Goal: Information Seeking & Learning: Learn about a topic

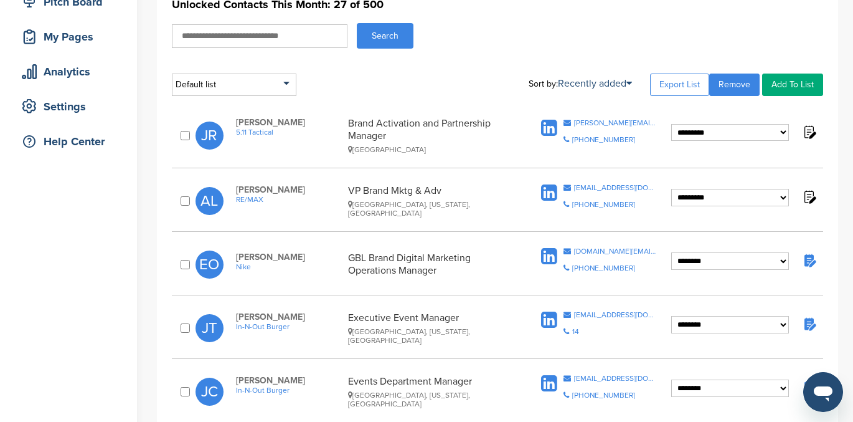
scroll to position [171, 0]
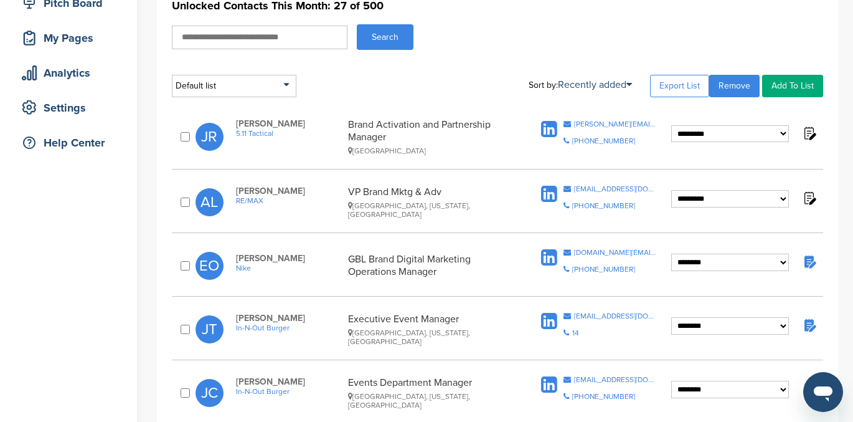
click at [807, 264] on img at bounding box center [809, 261] width 16 height 16
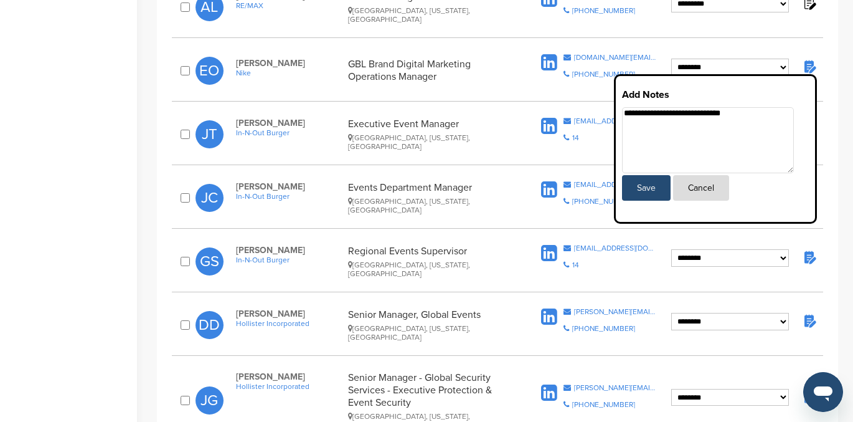
scroll to position [0, 0]
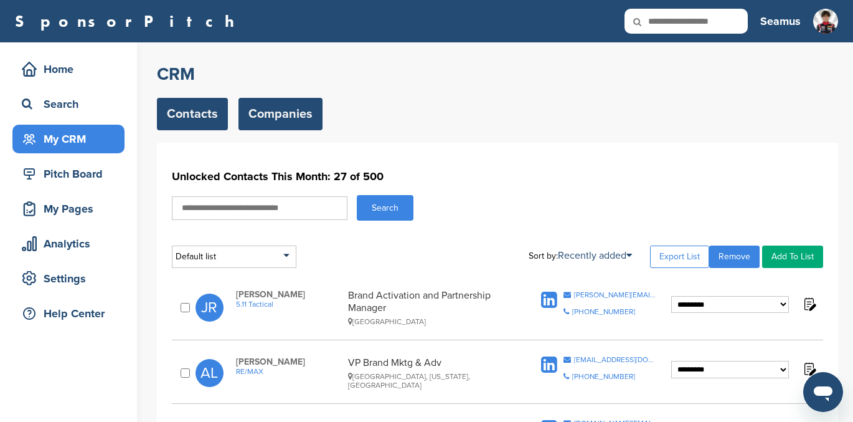
click at [265, 114] on link "Companies" at bounding box center [280, 114] width 84 height 32
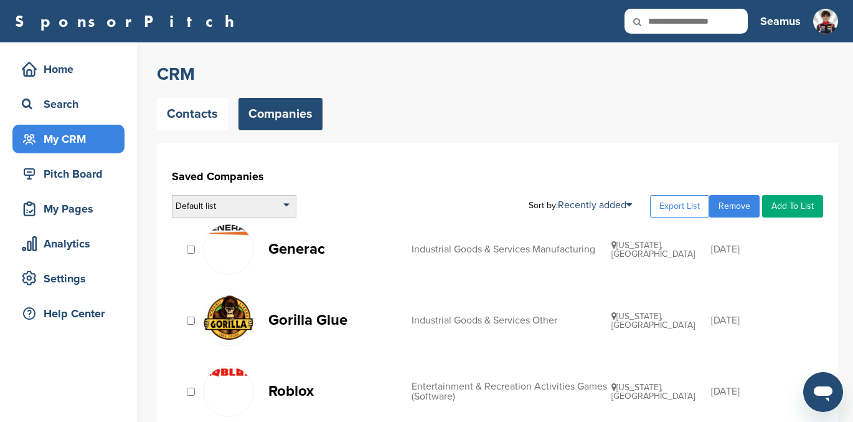
click at [258, 209] on div "Default list" at bounding box center [234, 206] width 125 height 22
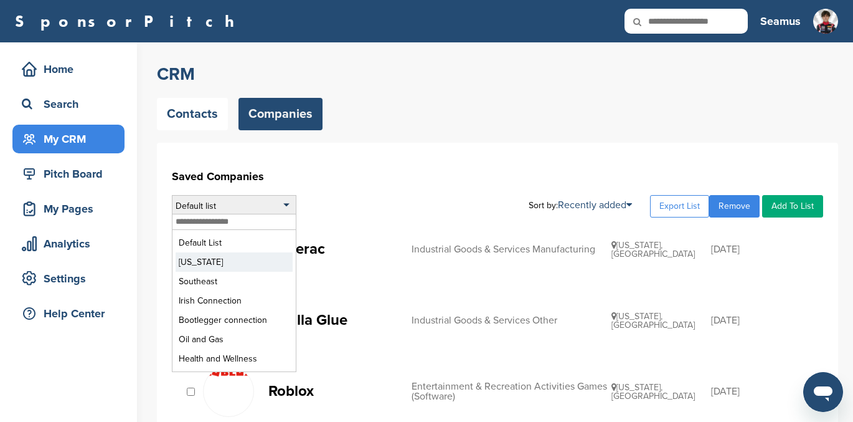
click at [231, 262] on li "Colorado" at bounding box center [234, 261] width 117 height 19
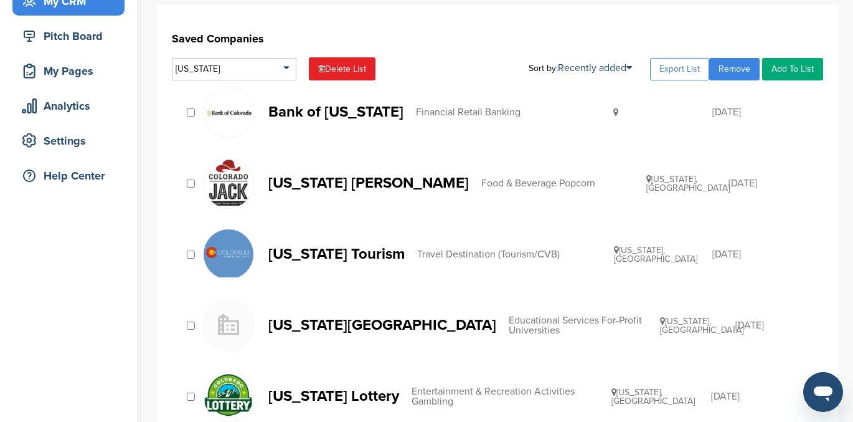
scroll to position [180, 0]
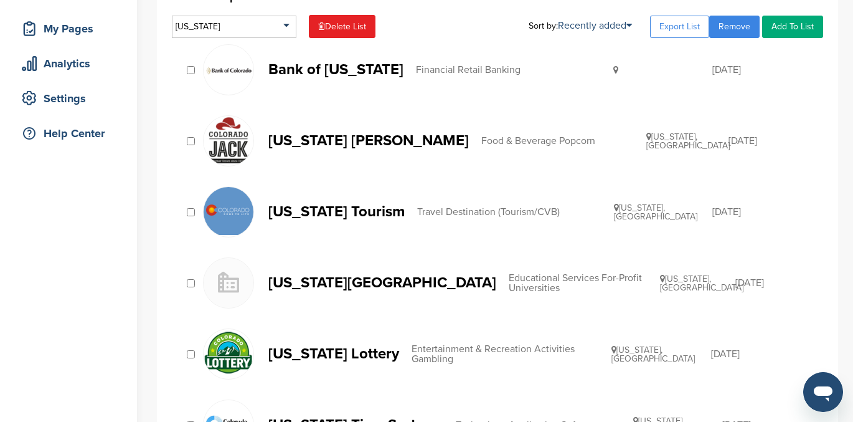
click at [349, 72] on p "Bank of [US_STATE]" at bounding box center [335, 70] width 135 height 16
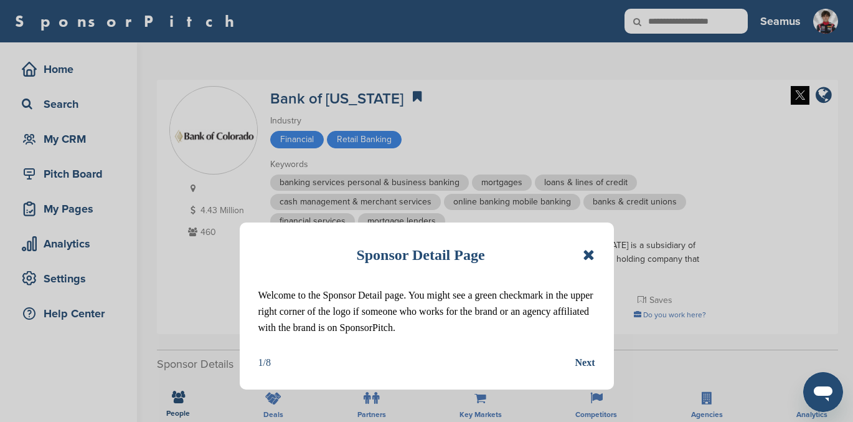
click at [588, 251] on icon at bounding box center [589, 254] width 12 height 15
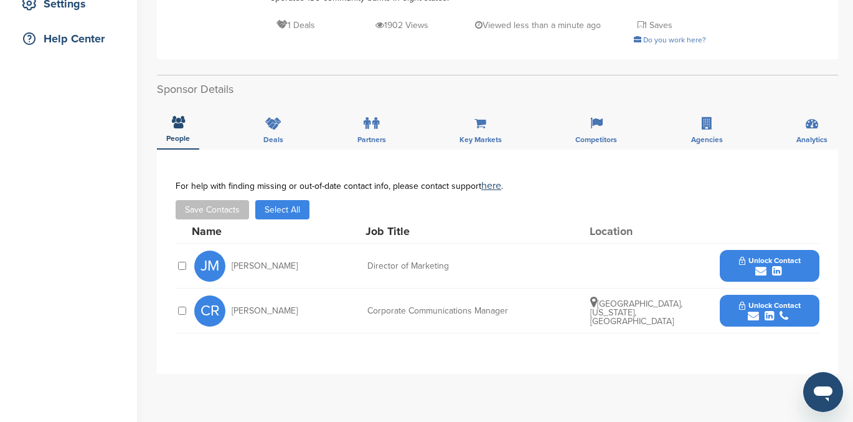
scroll to position [272, 0]
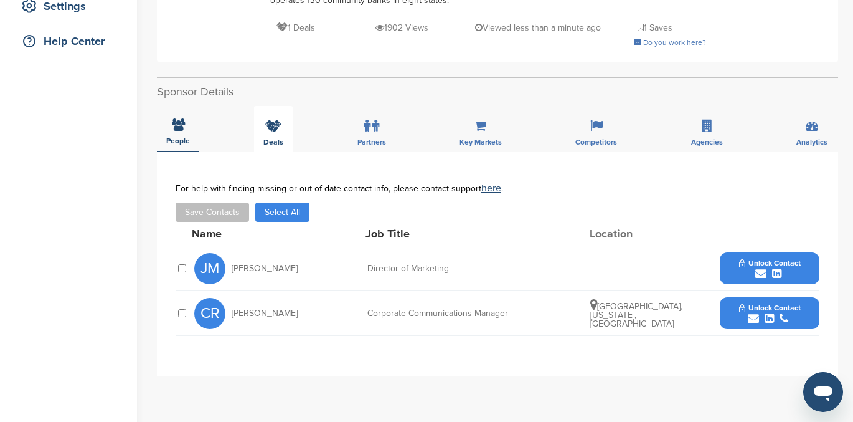
click at [270, 128] on icon at bounding box center [273, 126] width 16 height 12
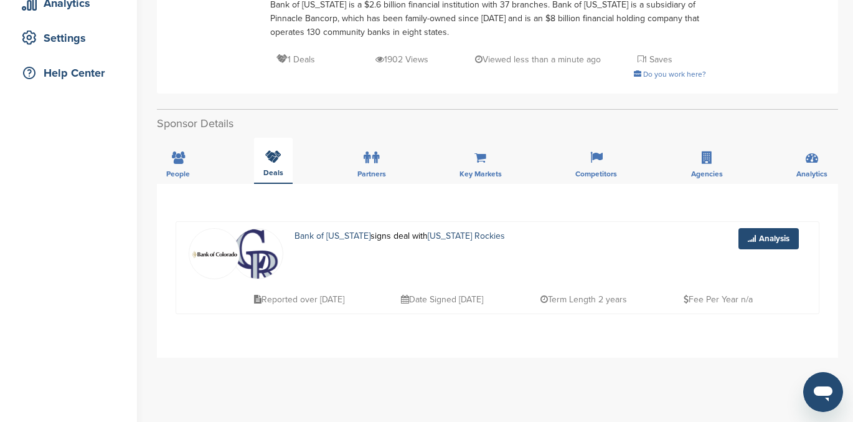
scroll to position [0, 0]
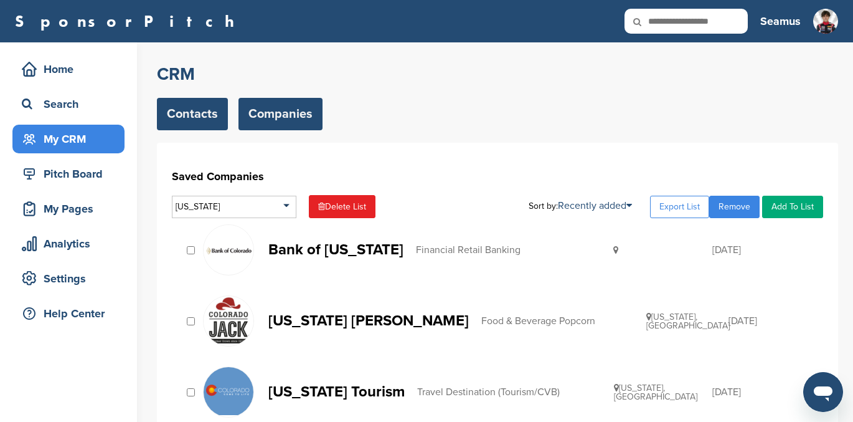
click at [205, 115] on link "Contacts" at bounding box center [192, 114] width 71 height 32
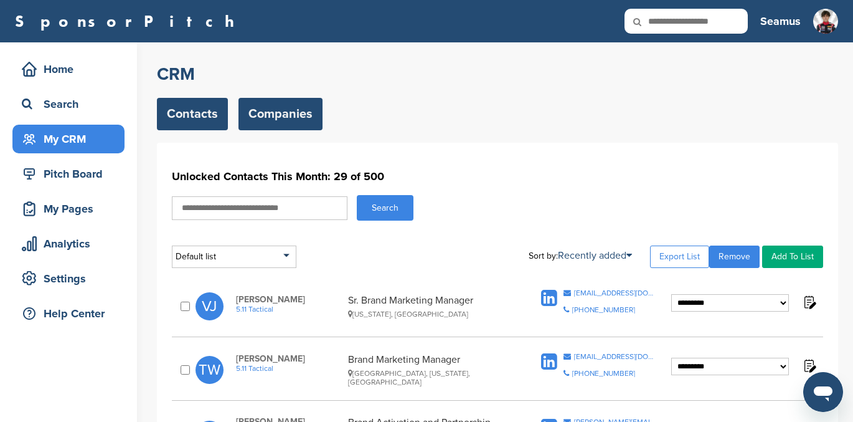
click at [255, 111] on link "Companies" at bounding box center [280, 114] width 84 height 32
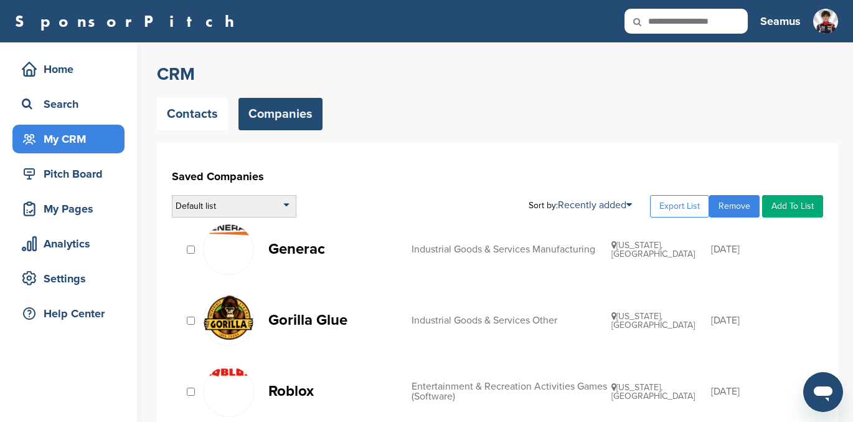
click at [257, 203] on div "Default list" at bounding box center [234, 206] width 125 height 22
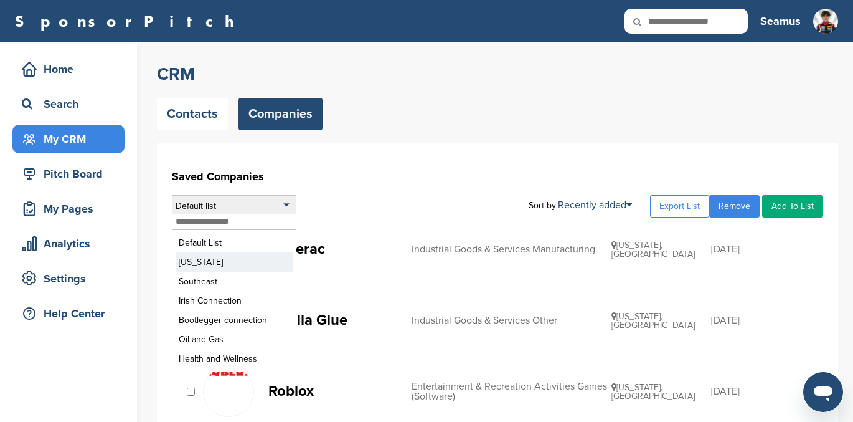
click at [219, 262] on li "Colorado" at bounding box center [234, 261] width 117 height 19
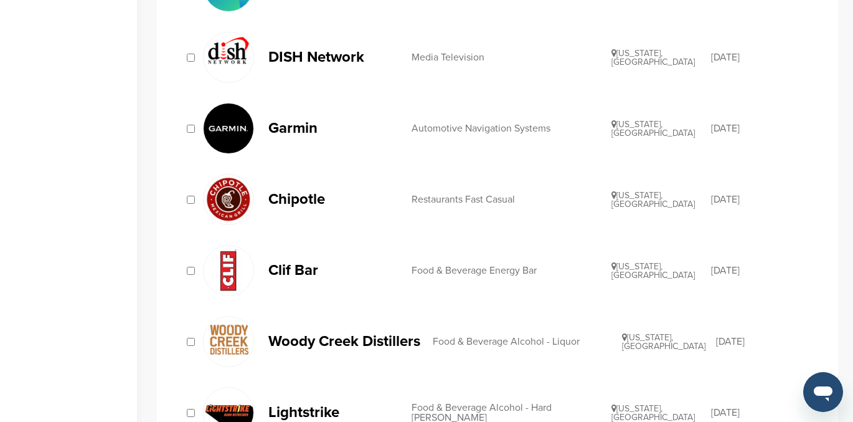
scroll to position [903, 0]
click at [422, 266] on div "Food & Beverage Energy Bar" at bounding box center [512, 270] width 200 height 10
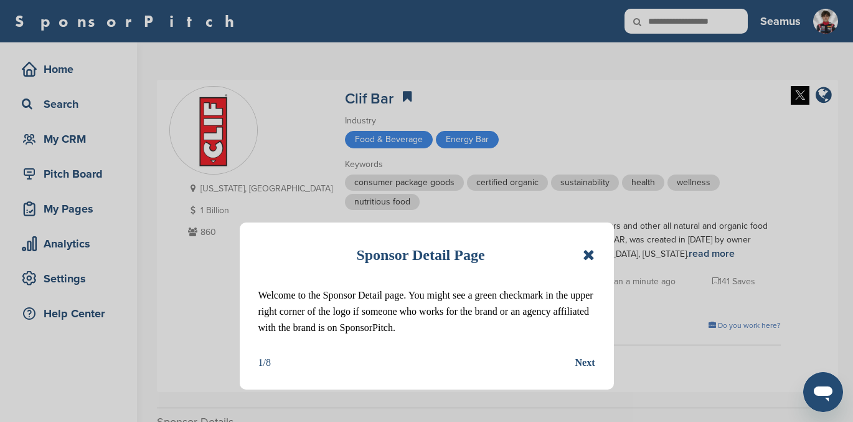
click at [589, 253] on icon at bounding box center [589, 254] width 12 height 15
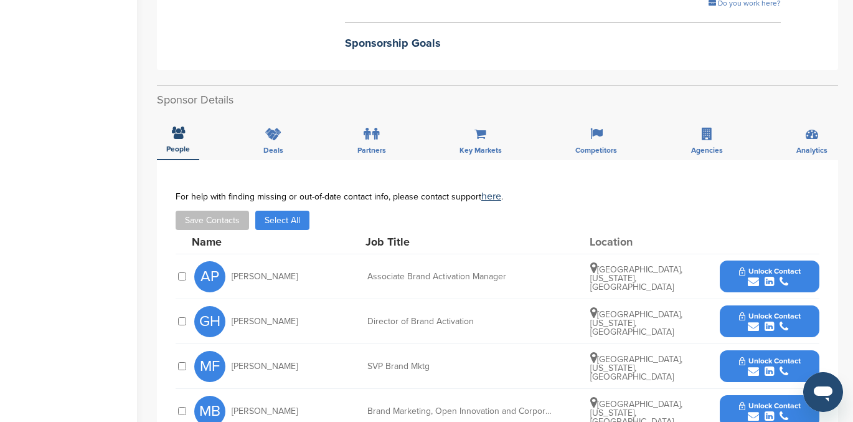
scroll to position [292, 0]
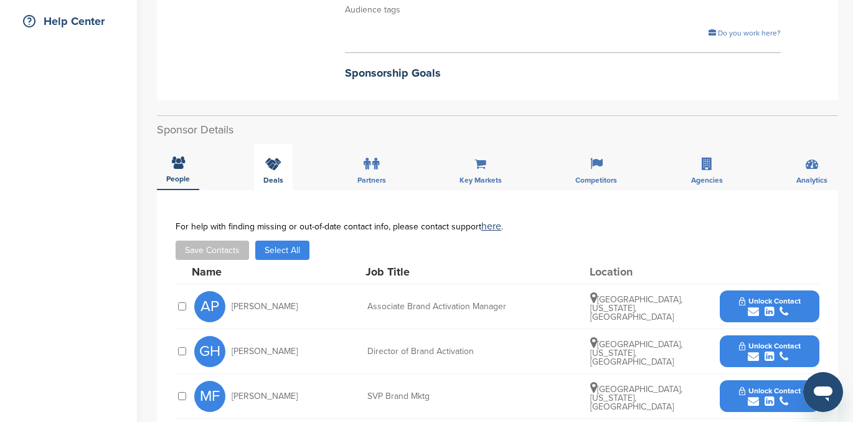
click at [272, 169] on icon at bounding box center [273, 164] width 16 height 12
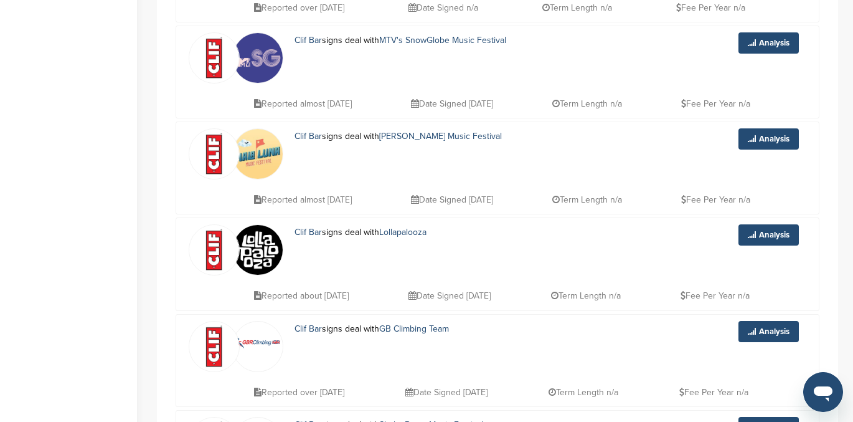
scroll to position [0, 0]
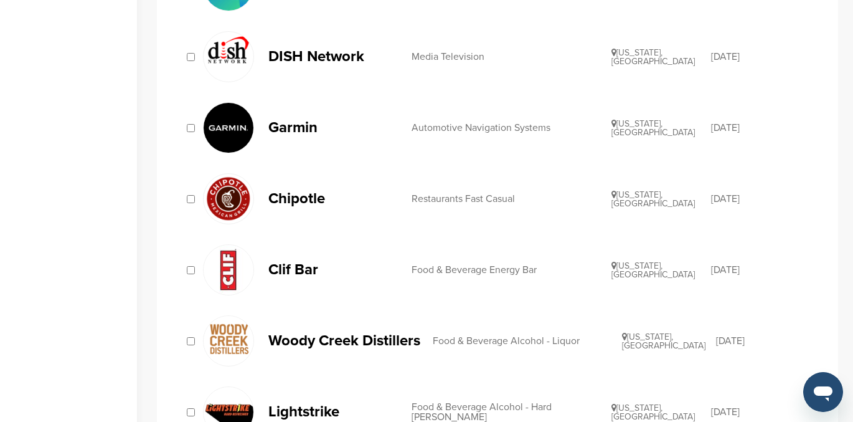
click at [288, 268] on p "Clif Bar" at bounding box center [333, 270] width 131 height 16
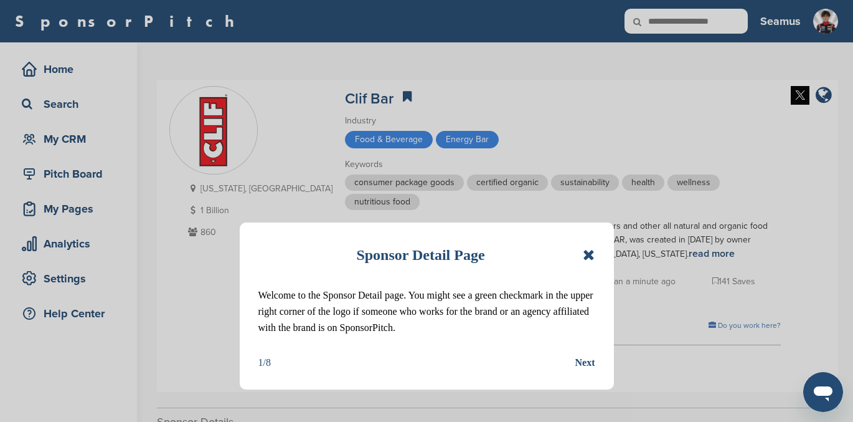
click at [584, 252] on icon at bounding box center [589, 254] width 12 height 15
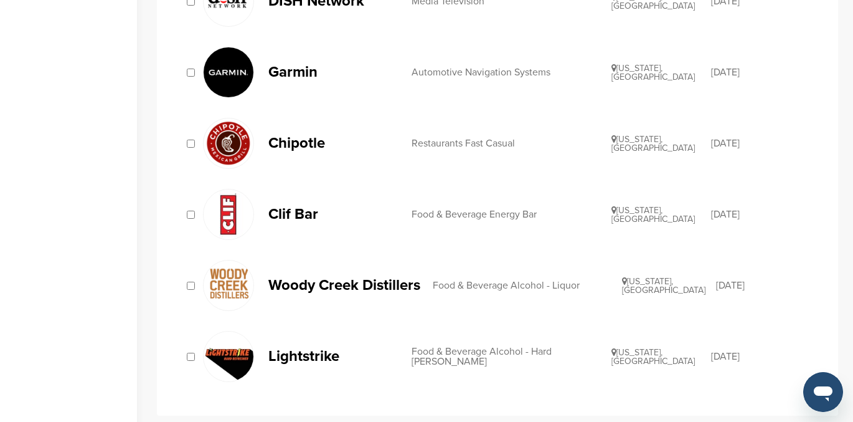
scroll to position [958, 0]
click at [301, 73] on p "Garmin" at bounding box center [333, 73] width 131 height 16
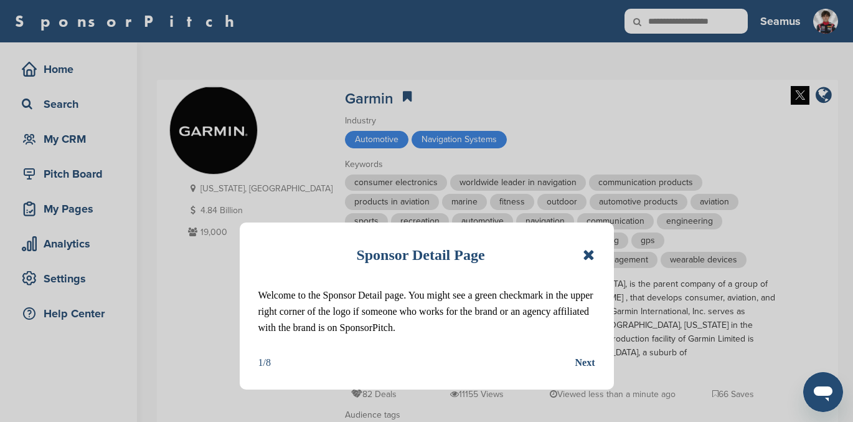
click at [589, 250] on icon at bounding box center [589, 254] width 12 height 15
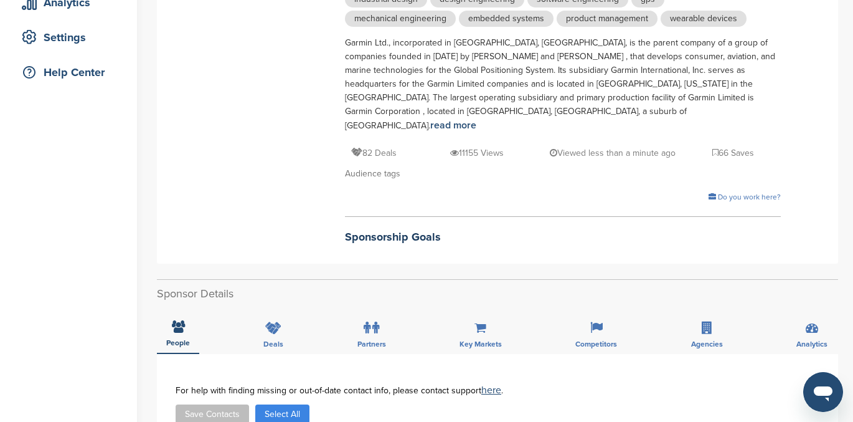
scroll to position [253, 0]
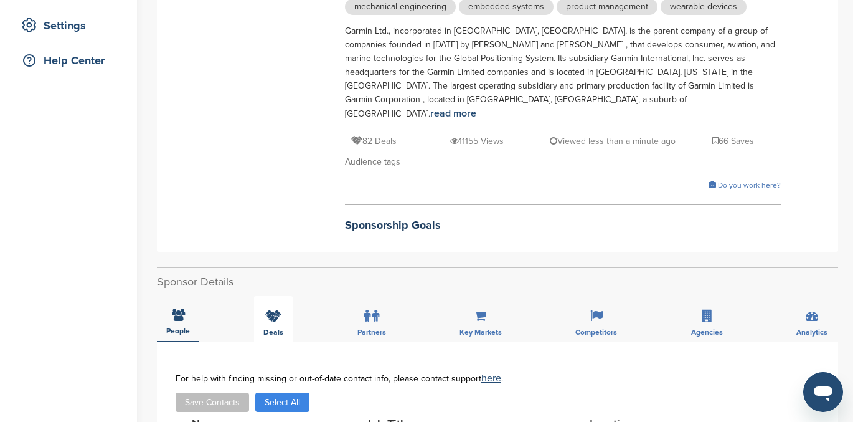
click at [272, 309] on icon at bounding box center [273, 315] width 16 height 12
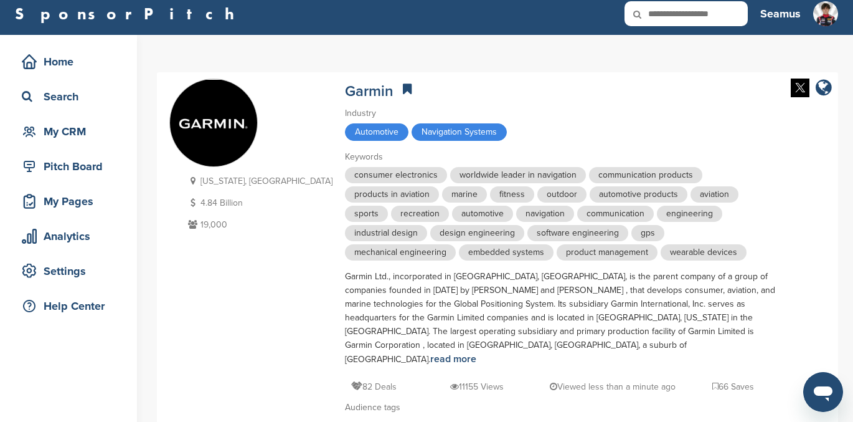
scroll to position [2, 0]
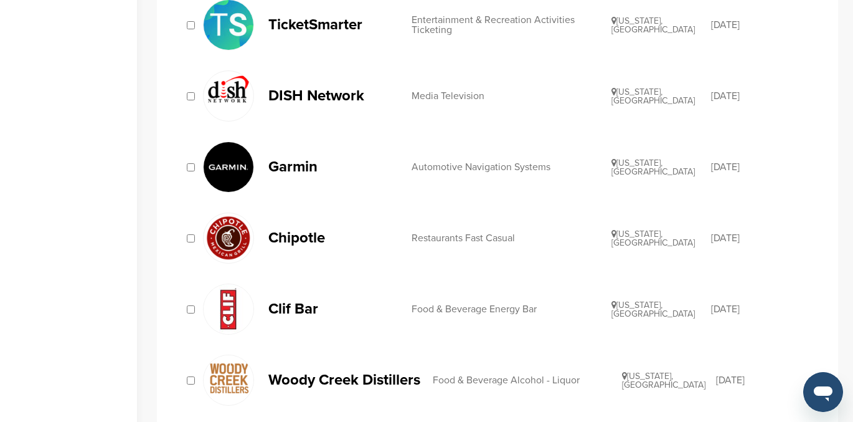
scroll to position [851, 0]
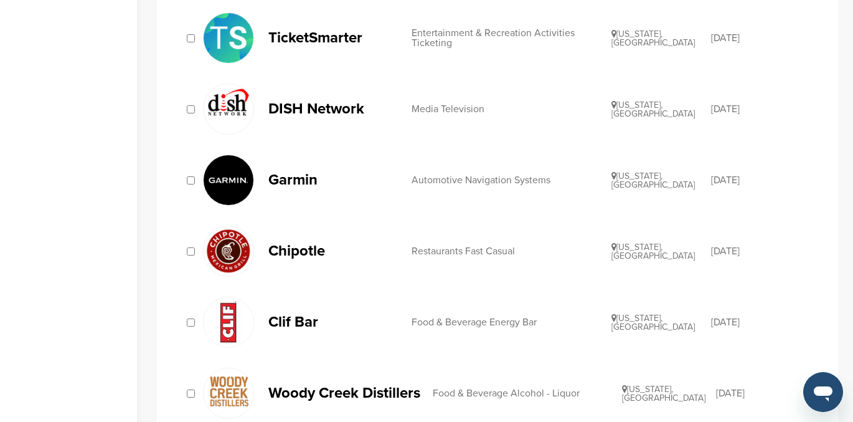
click at [295, 178] on p "Garmin" at bounding box center [333, 180] width 131 height 16
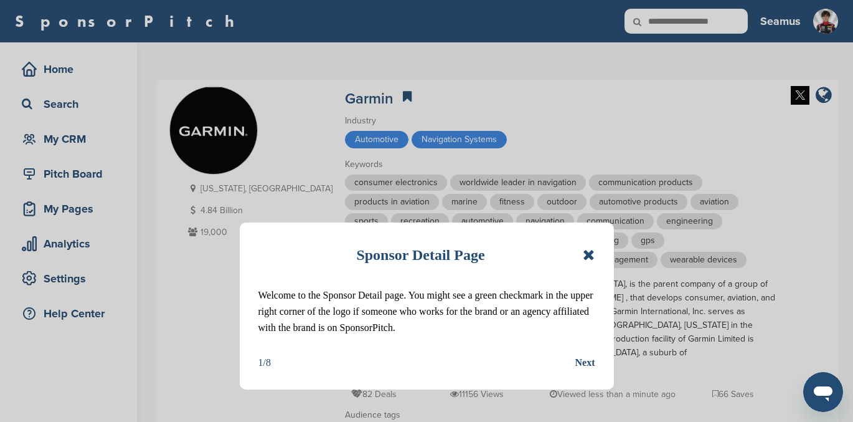
click at [585, 257] on icon at bounding box center [589, 254] width 12 height 15
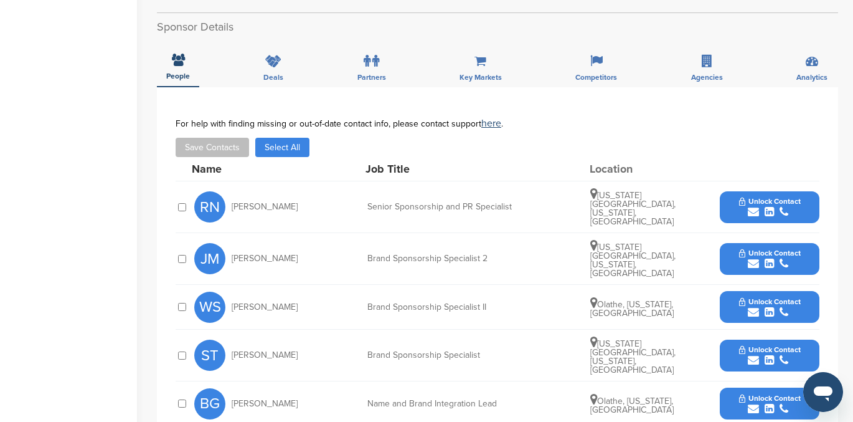
scroll to position [508, 0]
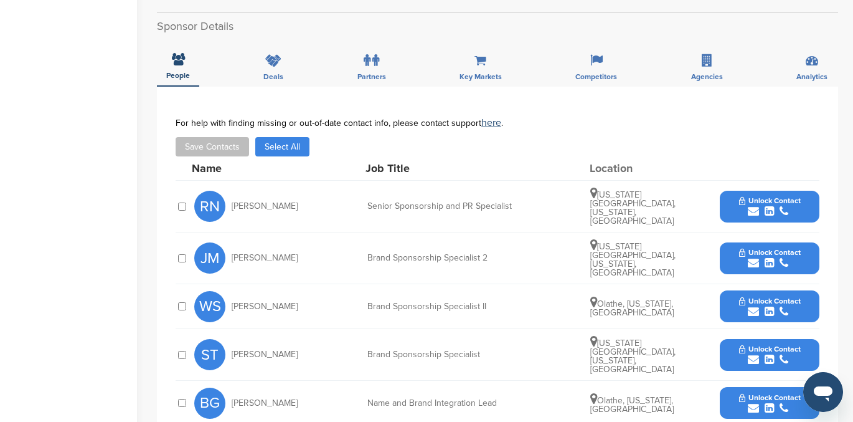
click at [772, 205] on icon "submit" at bounding box center [769, 210] width 9 height 11
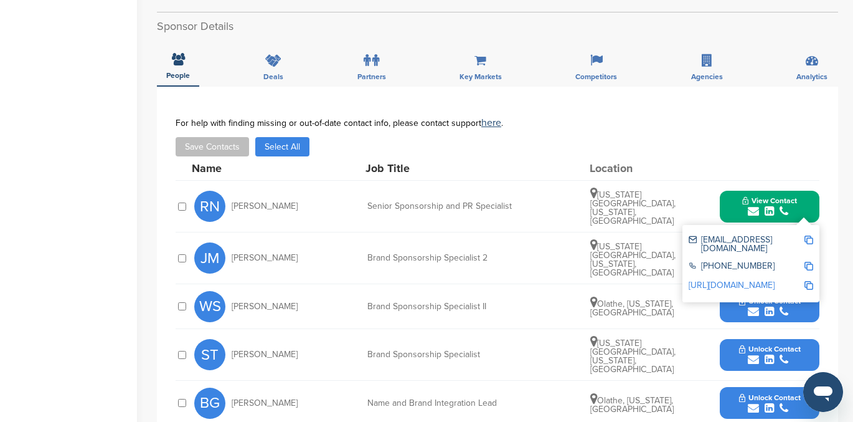
click at [771, 280] on link "[URL][DOMAIN_NAME]" at bounding box center [732, 285] width 86 height 11
click at [821, 172] on div "**********" at bounding box center [497, 347] width 681 height 521
click at [831, 169] on div "**********" at bounding box center [497, 347] width 681 height 521
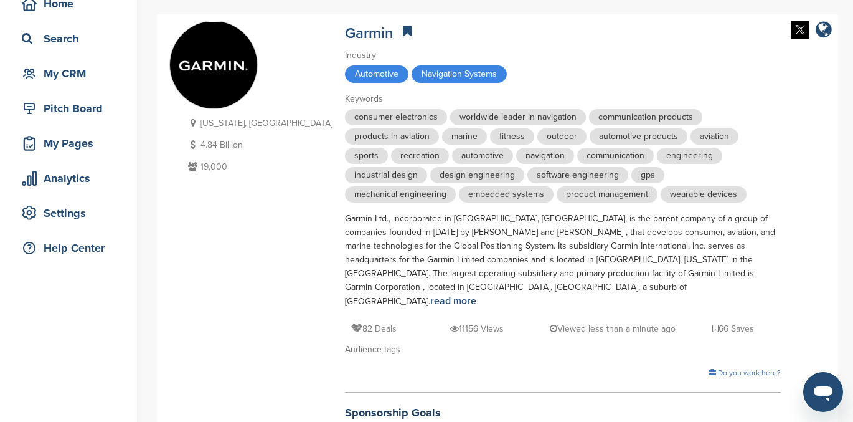
scroll to position [0, 0]
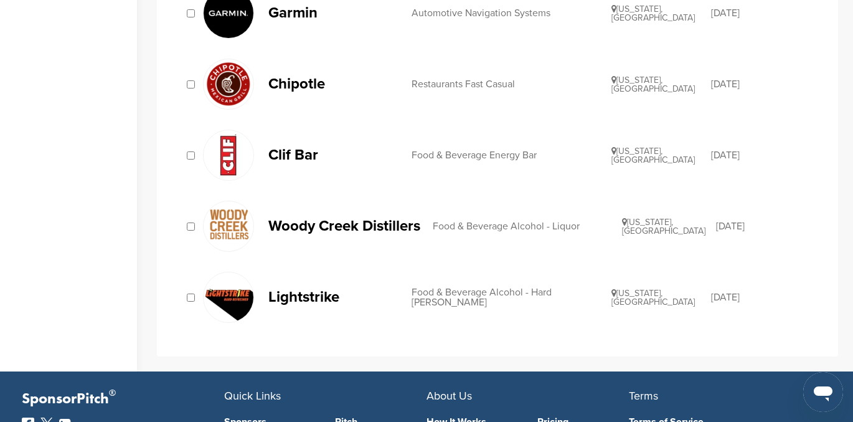
scroll to position [1025, 0]
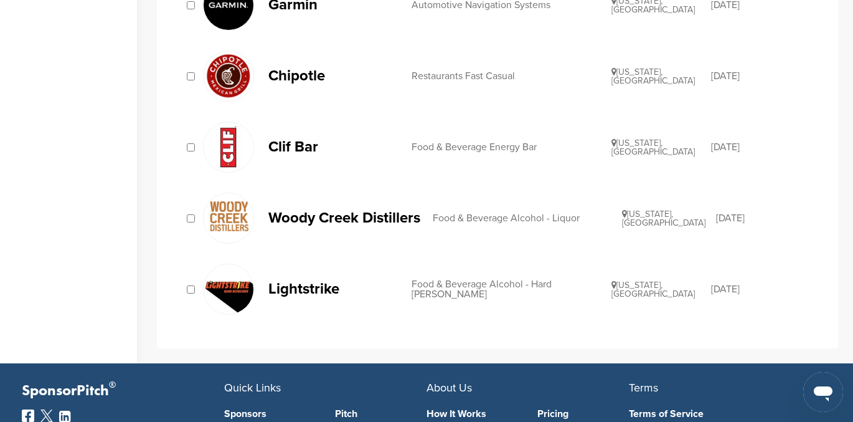
click at [344, 216] on p "Woody Creek Distillers" at bounding box center [344, 218] width 152 height 16
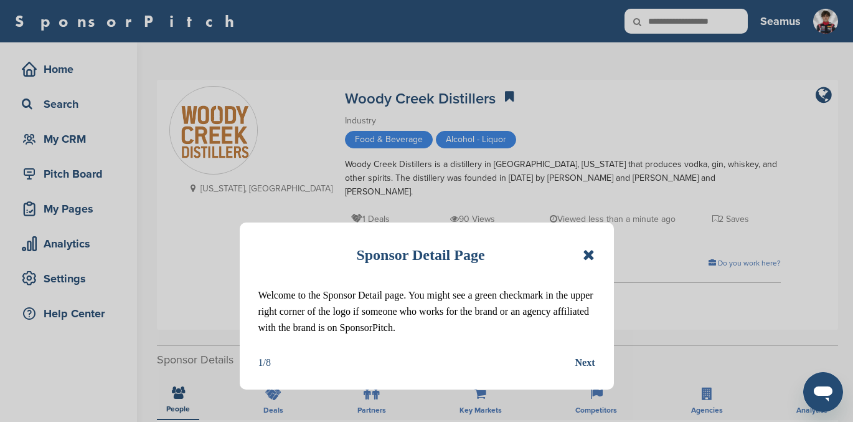
click at [586, 252] on icon at bounding box center [589, 254] width 12 height 15
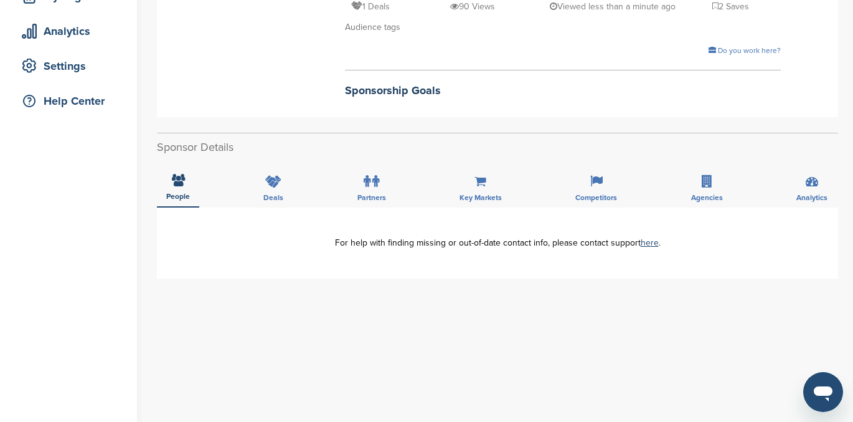
scroll to position [213, 0]
click at [270, 174] on icon at bounding box center [273, 180] width 16 height 12
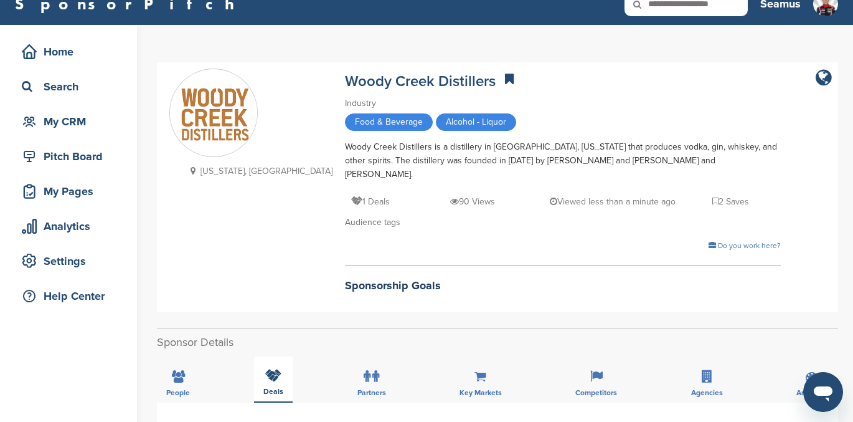
scroll to position [16, 0]
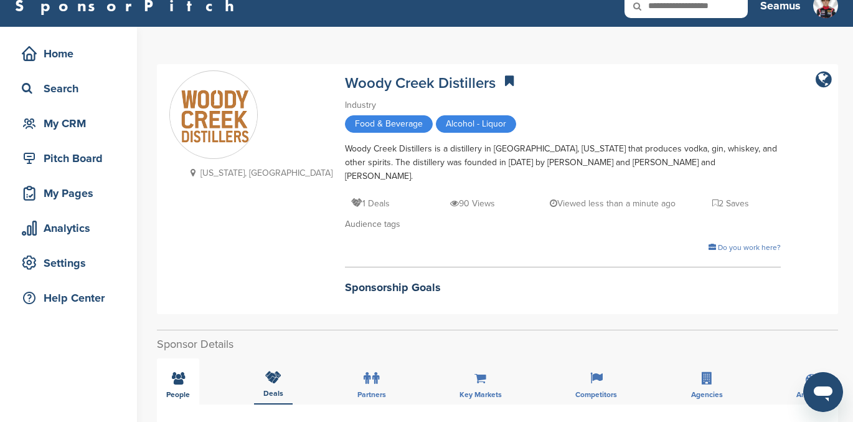
click at [177, 373] on div "People" at bounding box center [178, 381] width 42 height 46
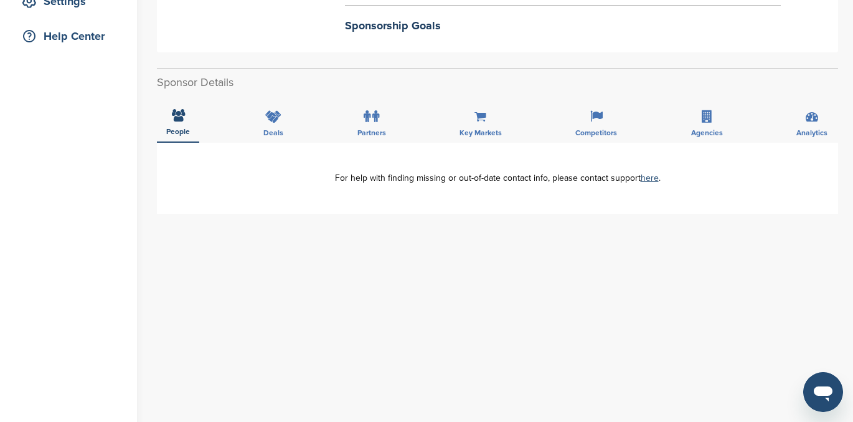
scroll to position [276, 0]
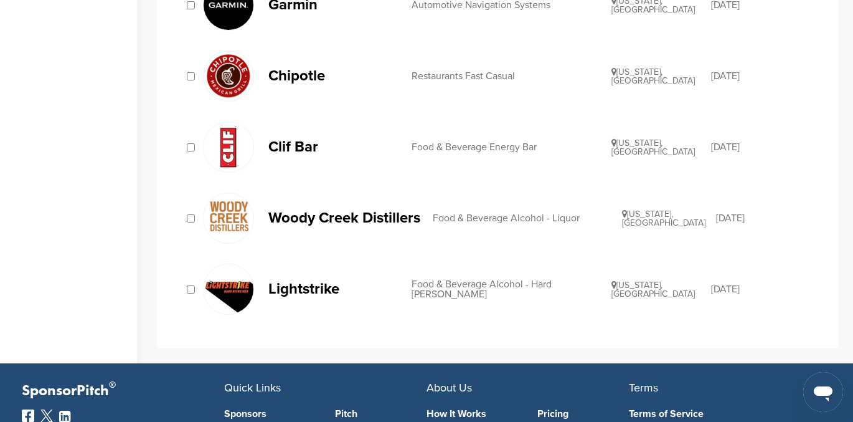
click at [442, 286] on div "Food & Beverage Alcohol - Hard [PERSON_NAME]" at bounding box center [512, 289] width 200 height 20
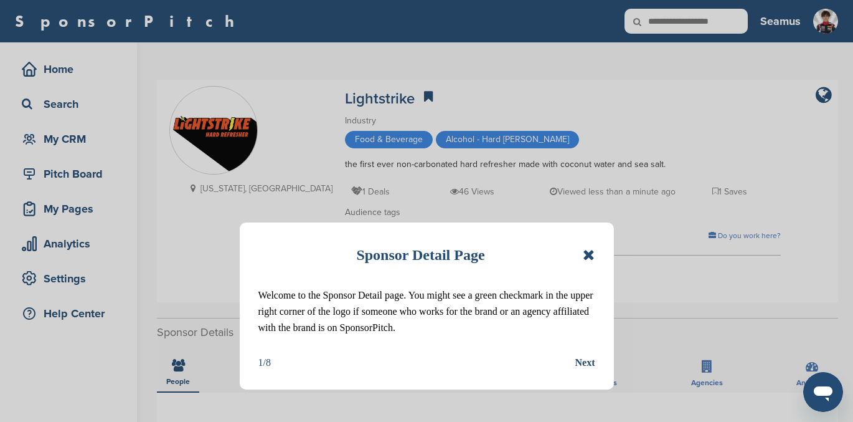
click at [587, 253] on icon at bounding box center [589, 254] width 12 height 15
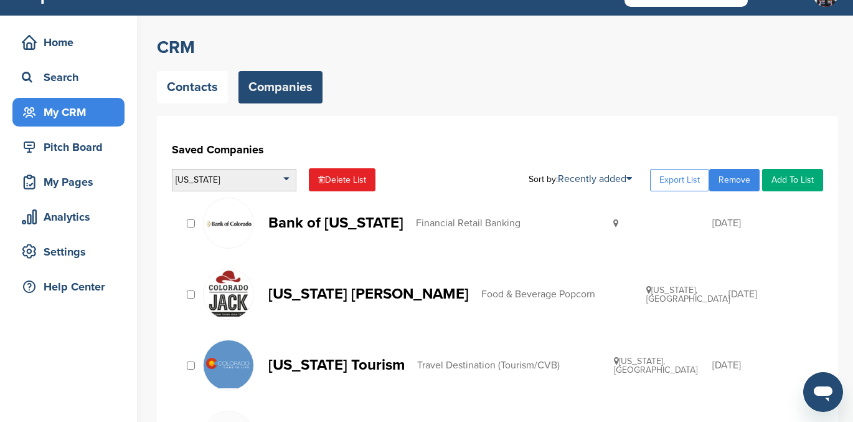
scroll to position [27, 0]
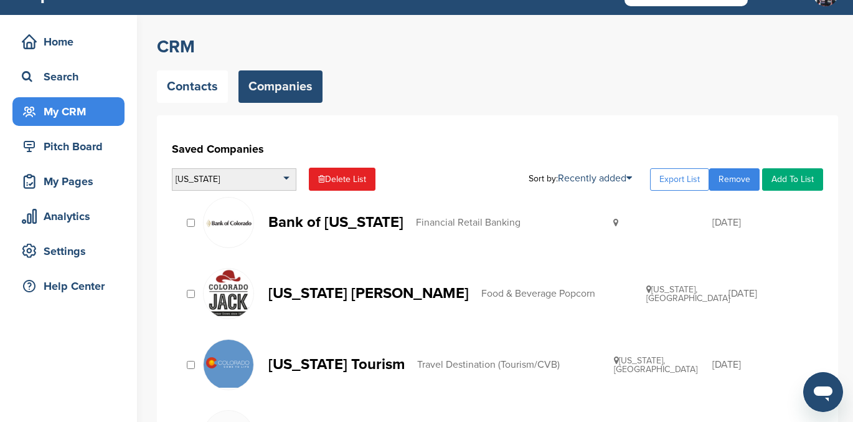
click at [250, 178] on div "[US_STATE]" at bounding box center [234, 179] width 125 height 22
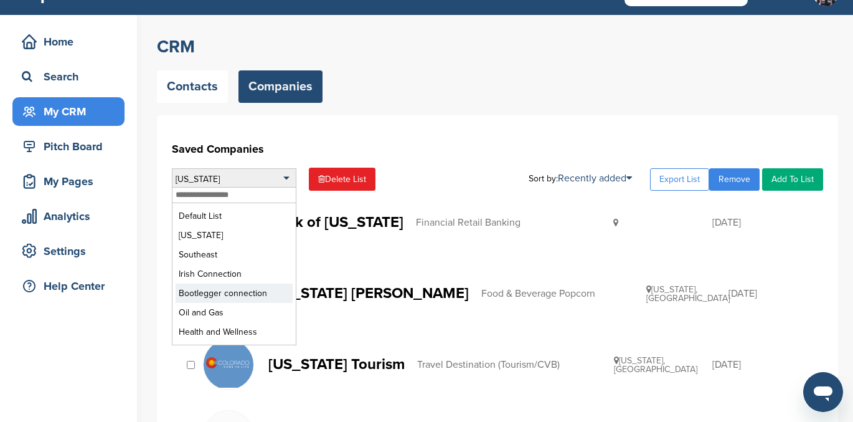
click at [235, 290] on li "Bootlegger connection" at bounding box center [234, 292] width 117 height 19
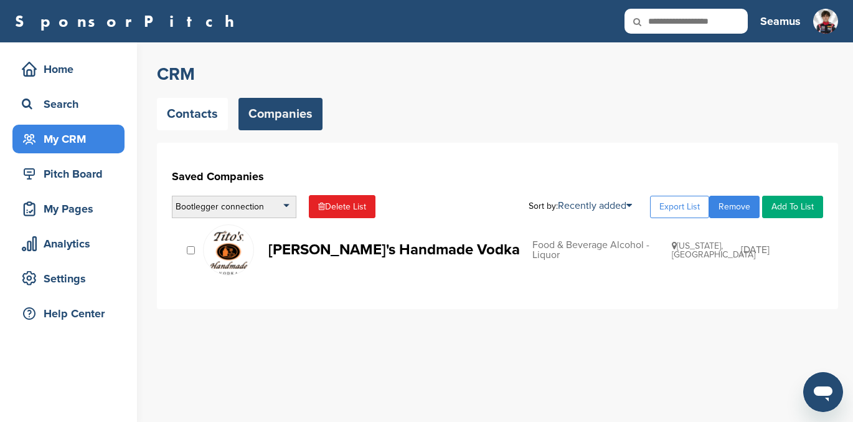
click at [252, 206] on div "Bootlegger connection" at bounding box center [234, 207] width 125 height 22
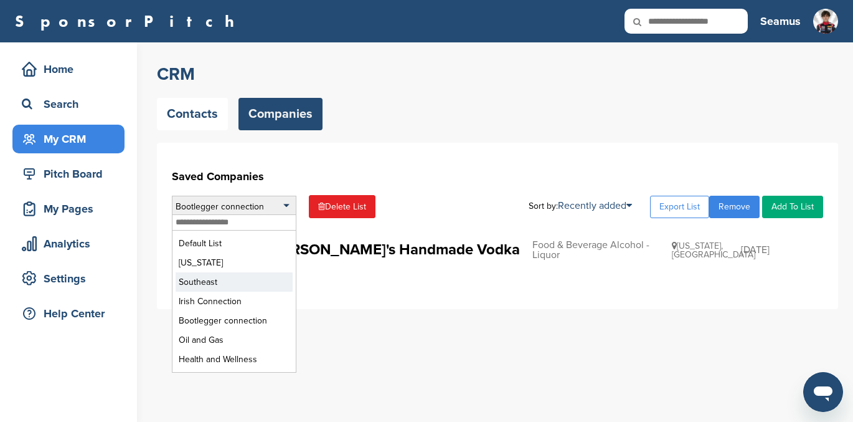
click at [217, 282] on li "Southeast" at bounding box center [234, 281] width 117 height 19
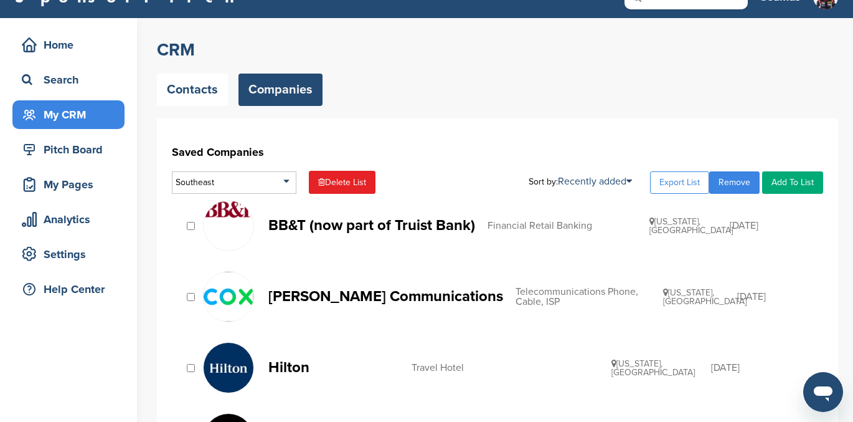
scroll to position [17, 0]
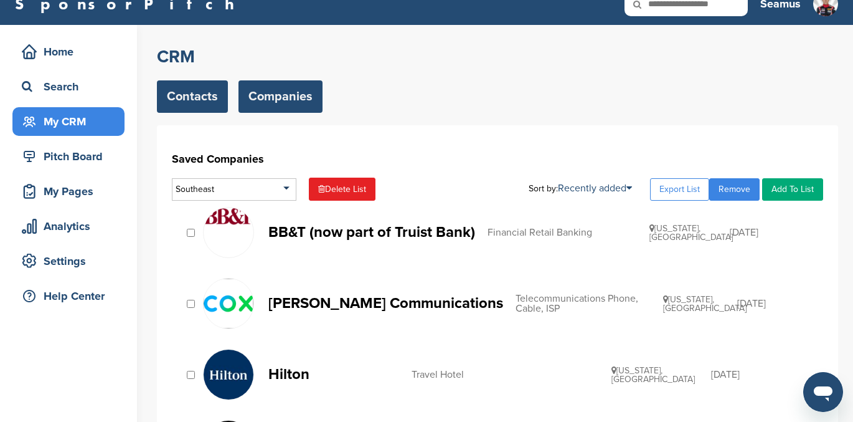
click at [199, 103] on link "Contacts" at bounding box center [192, 96] width 71 height 32
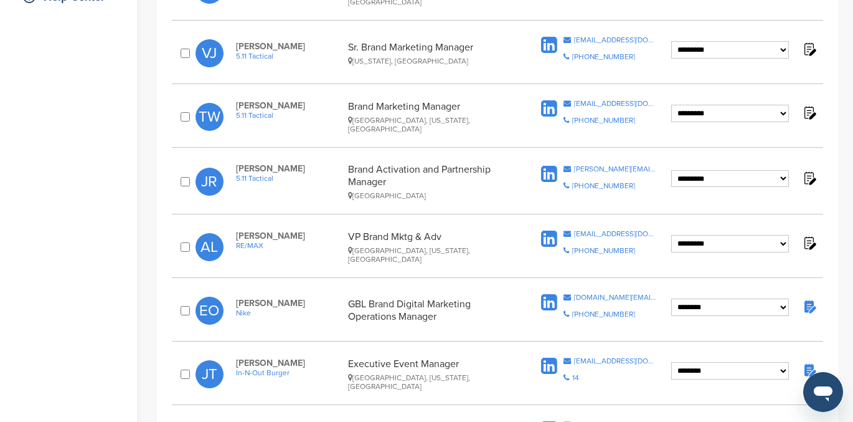
scroll to position [318, 0]
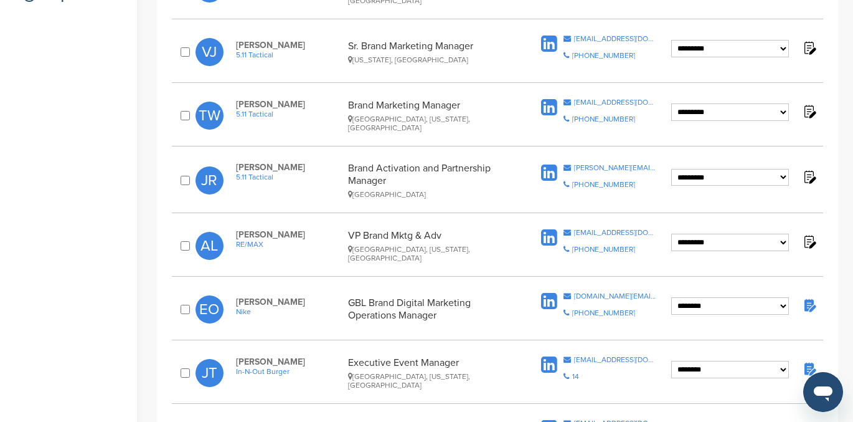
click at [251, 248] on span "RE/MAX" at bounding box center [289, 244] width 106 height 9
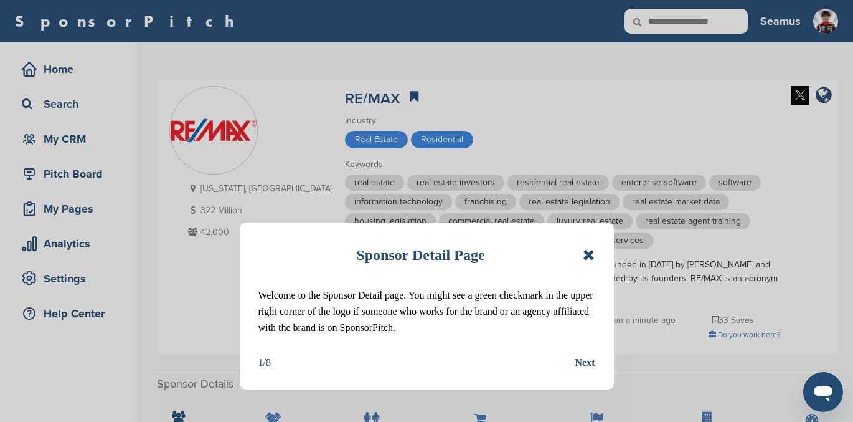
click at [588, 255] on icon at bounding box center [589, 254] width 12 height 15
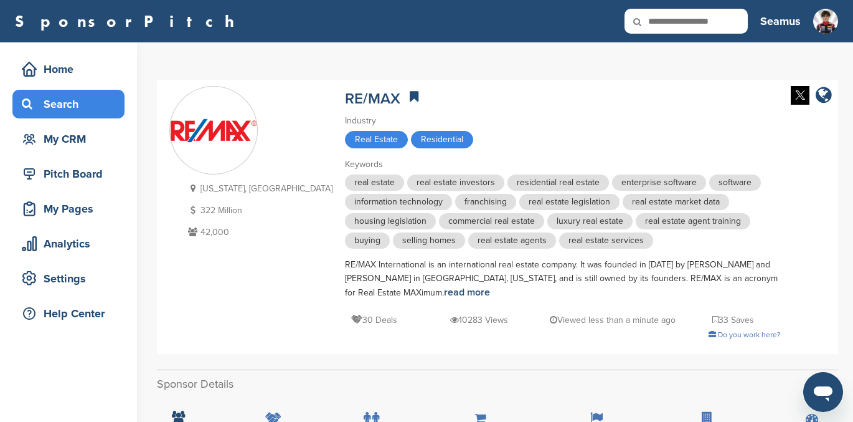
click at [50, 103] on div "Search" at bounding box center [72, 104] width 106 height 22
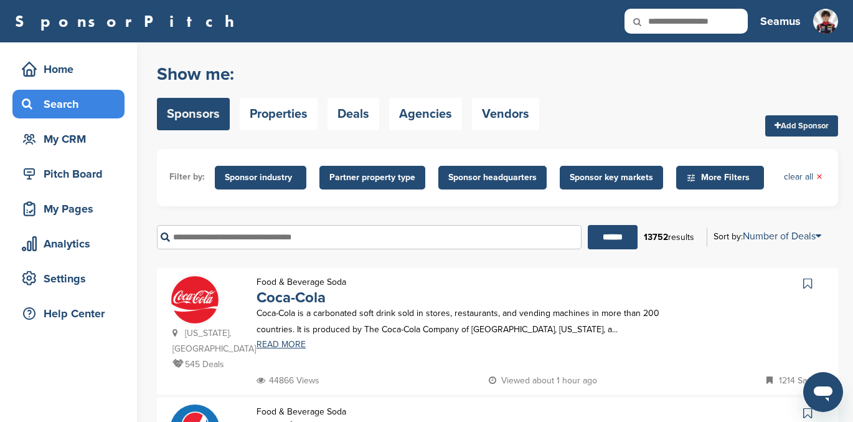
click at [210, 235] on input "text" at bounding box center [369, 237] width 425 height 24
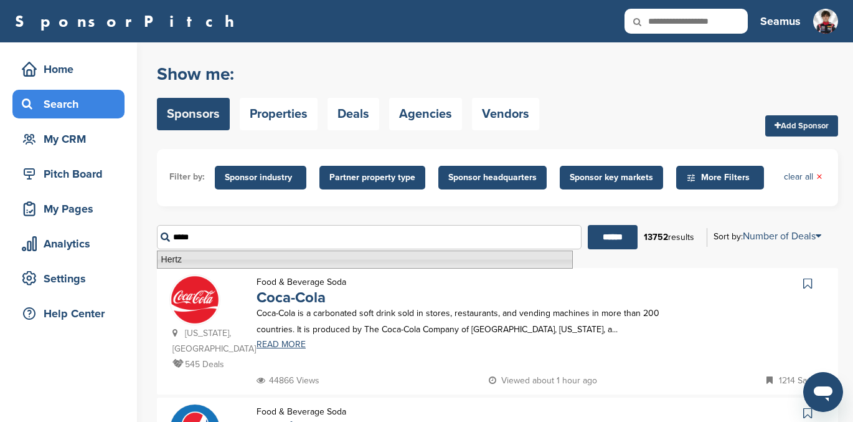
click at [173, 256] on li "Hertz" at bounding box center [365, 259] width 416 height 18
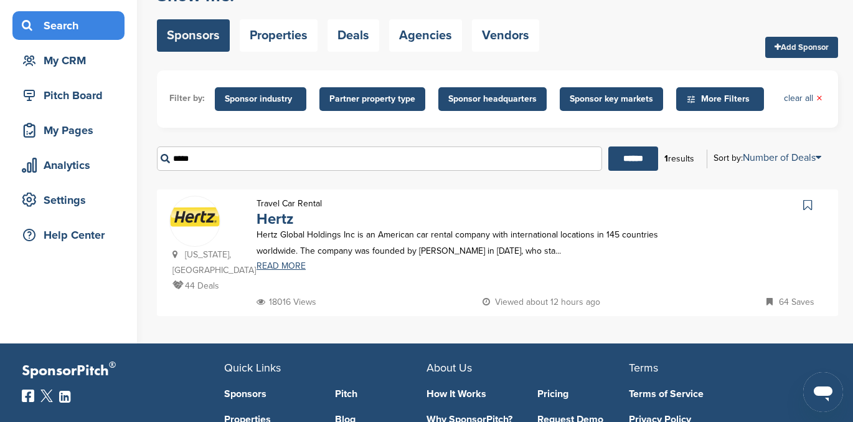
scroll to position [79, 0]
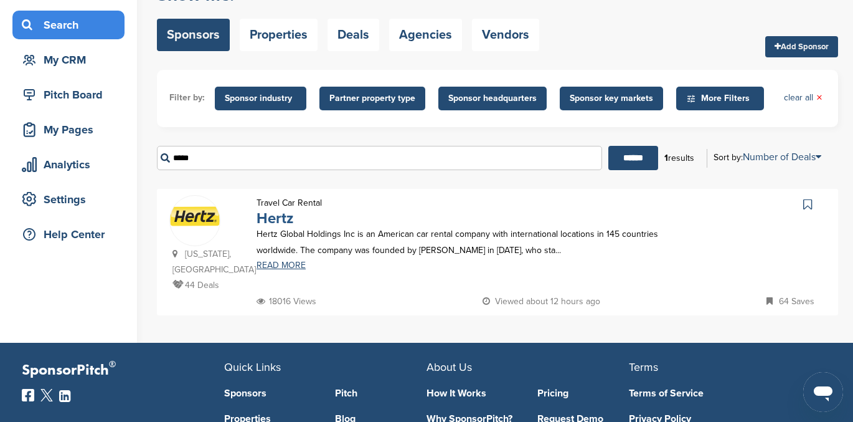
type input "*****"
click at [278, 217] on link "Hertz" at bounding box center [275, 218] width 37 height 18
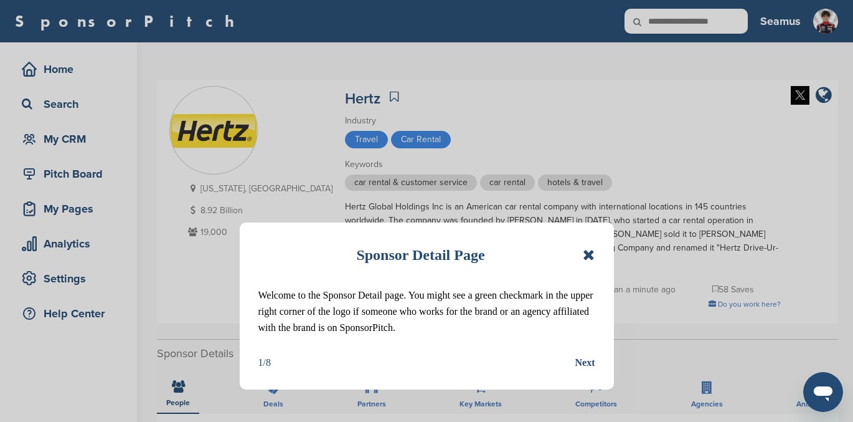
click at [588, 251] on icon at bounding box center [589, 254] width 12 height 15
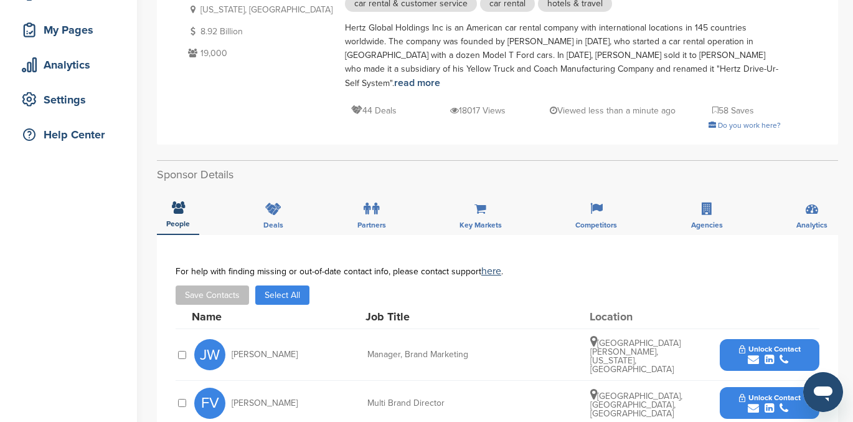
scroll to position [178, 0]
click at [275, 203] on icon at bounding box center [273, 209] width 16 height 12
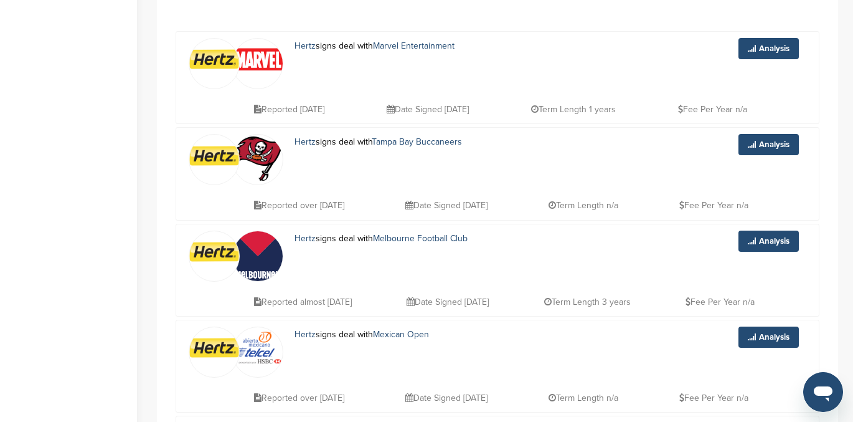
scroll to position [0, 0]
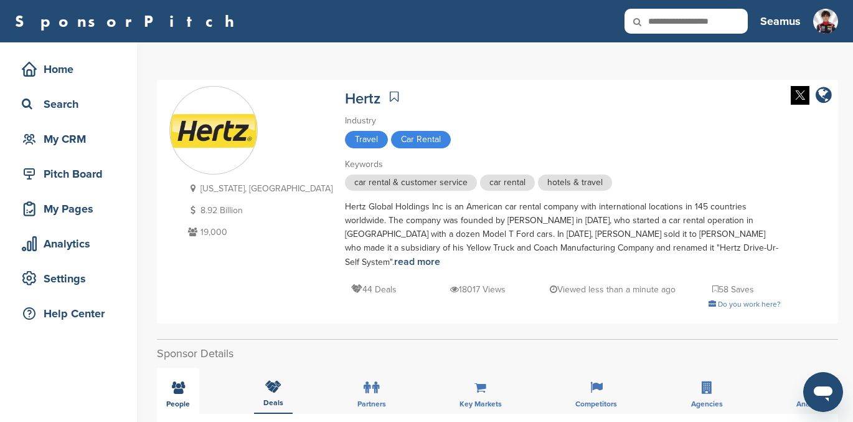
click at [177, 381] on icon at bounding box center [178, 387] width 13 height 12
